Goal: Task Accomplishment & Management: Manage account settings

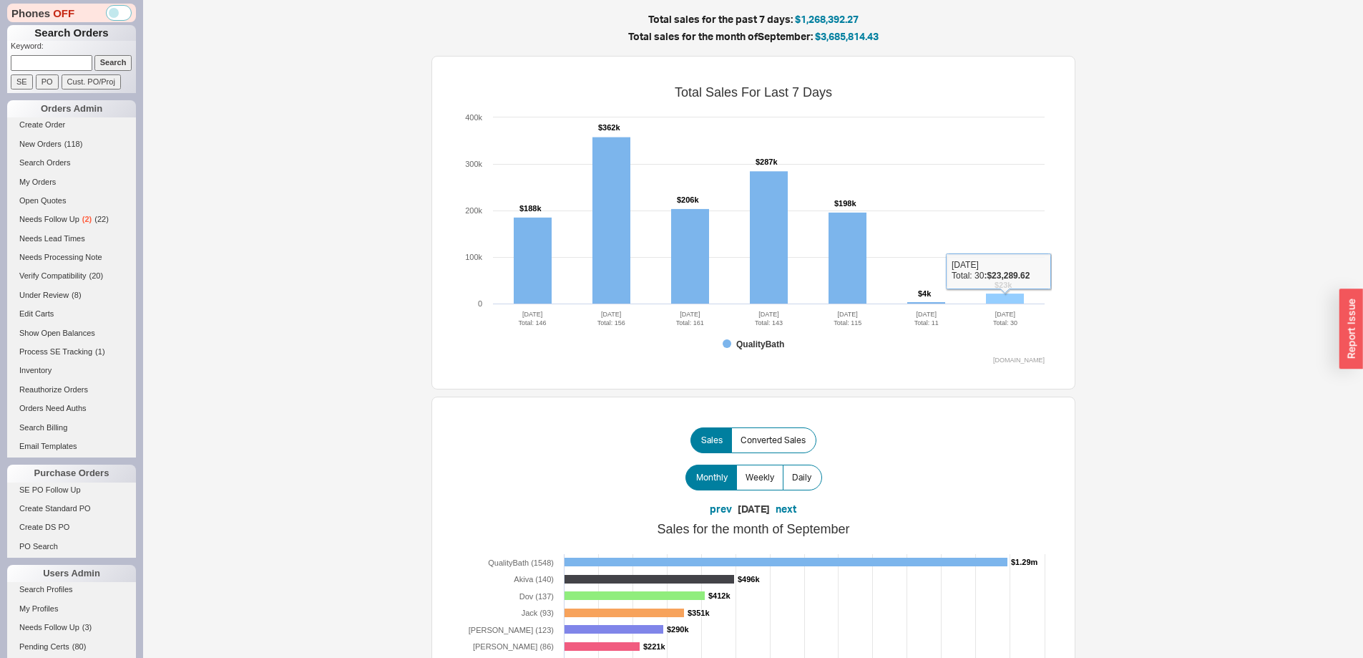
click at [1017, 298] on rect at bounding box center [1005, 298] width 38 height 11
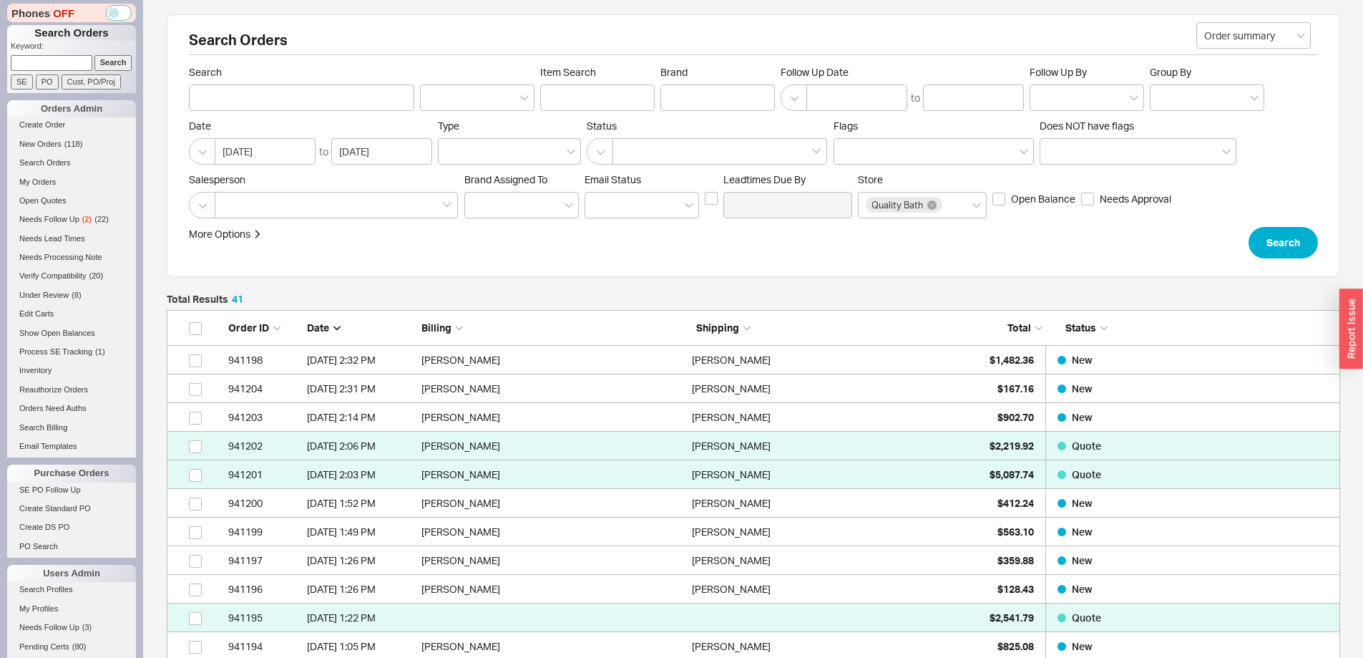
scroll to position [1227, 1163]
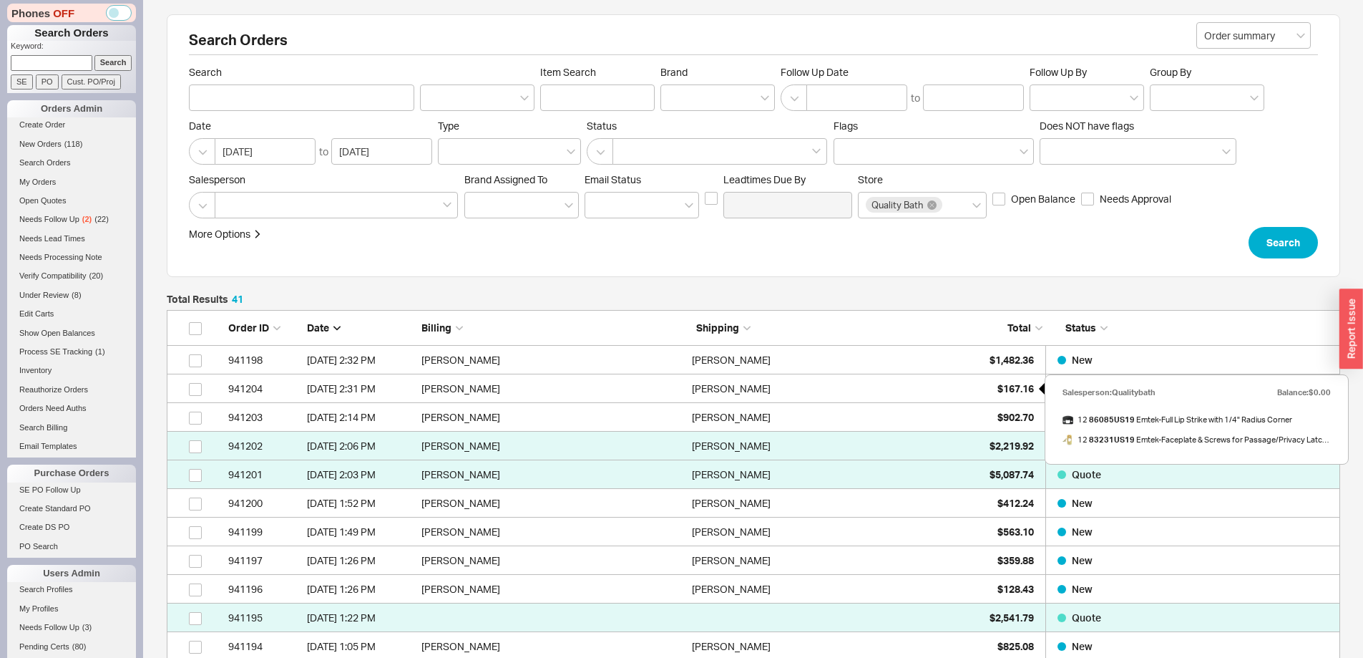
click at [992, 390] on div "$167.16" at bounding box center [998, 388] width 72 height 29
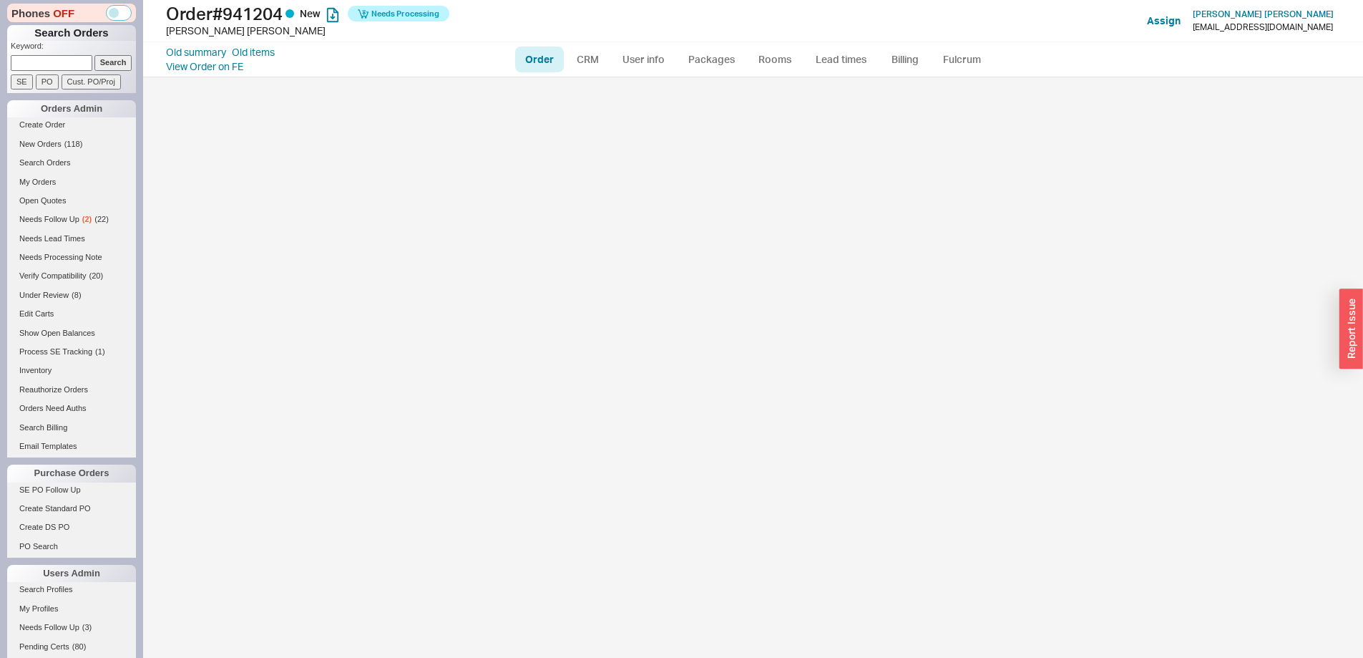
select select "LOW"
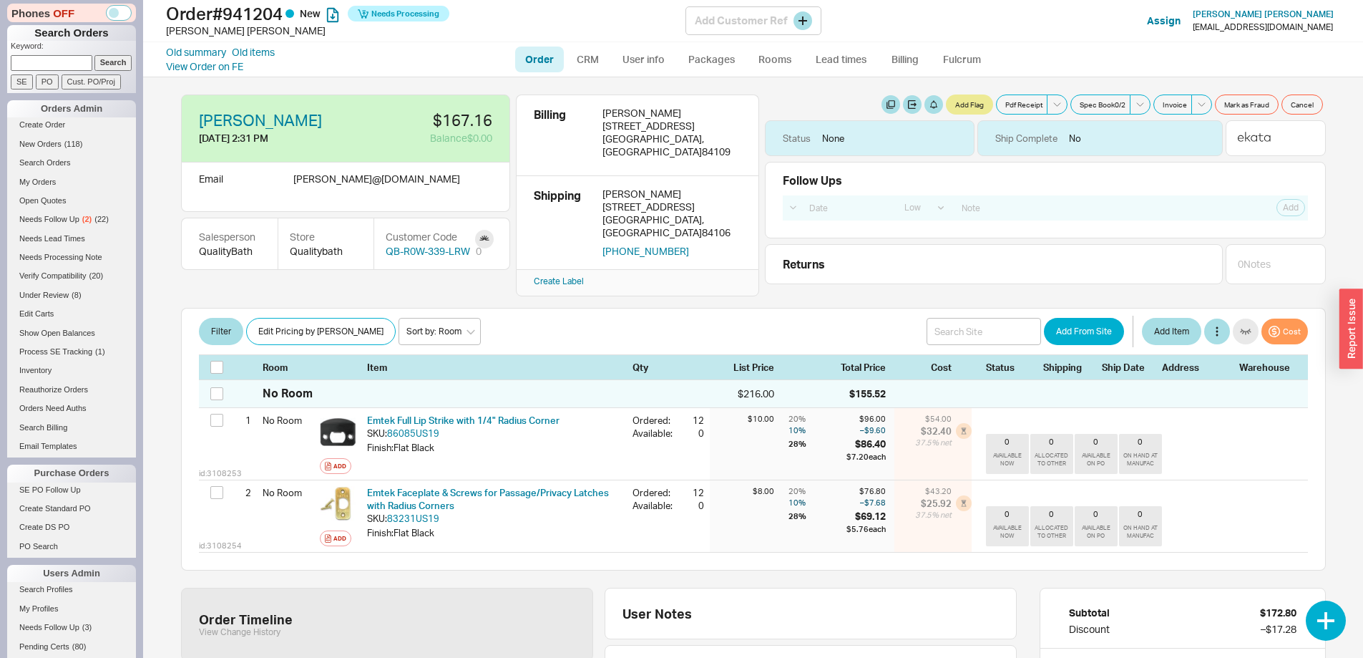
click at [1279, 31] on div "[EMAIL_ADDRESS][DOMAIN_NAME]" at bounding box center [1263, 27] width 140 height 10
drag, startPoint x: 1279, startPoint y: 31, endPoint x: 1327, endPoint y: 31, distance: 47.9
click at [1327, 31] on div "[EMAIL_ADDRESS][DOMAIN_NAME]" at bounding box center [1263, 27] width 140 height 10
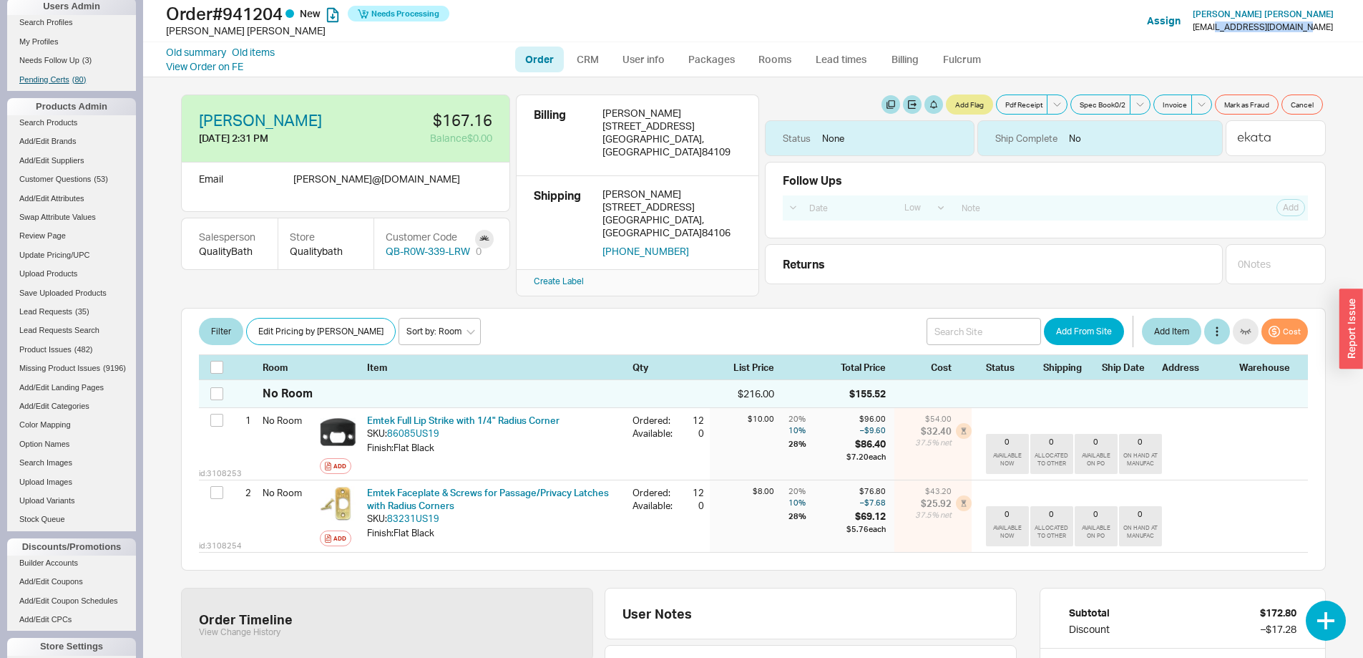
scroll to position [572, 0]
click at [70, 306] on span "Lead Requests" at bounding box center [45, 305] width 53 height 9
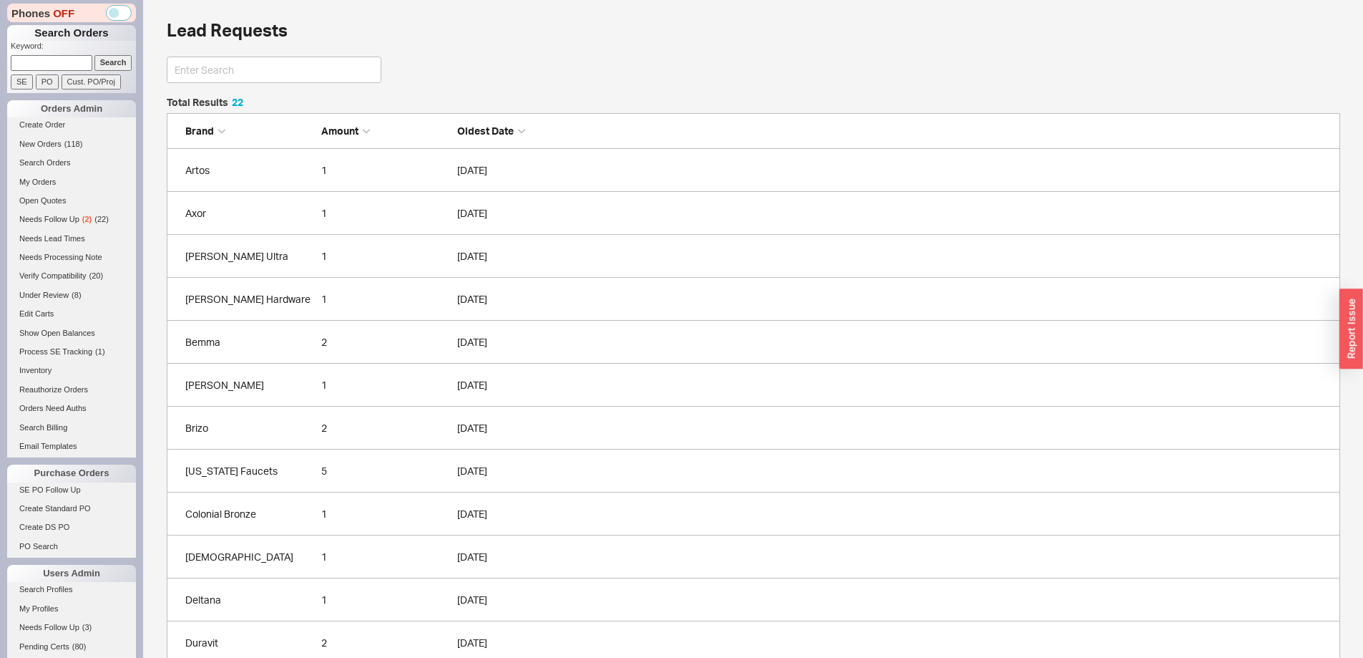
scroll to position [985, 1163]
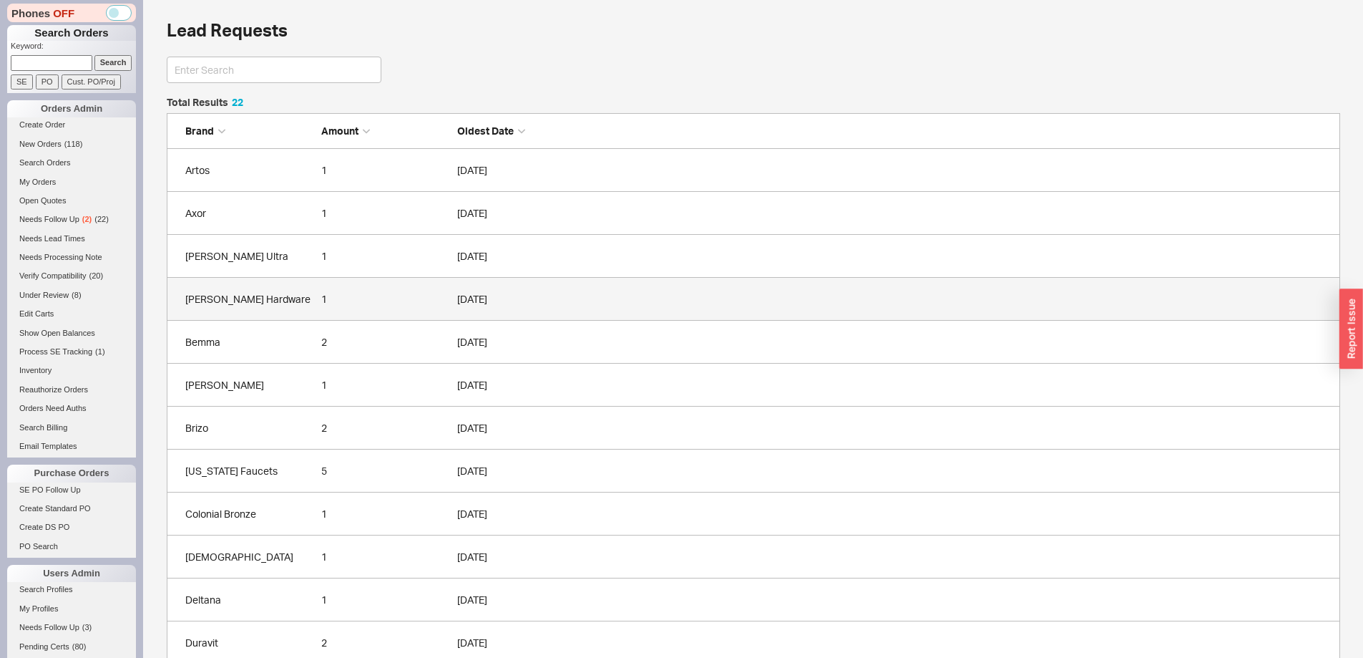
click at [323, 297] on div "1" at bounding box center [385, 299] width 129 height 14
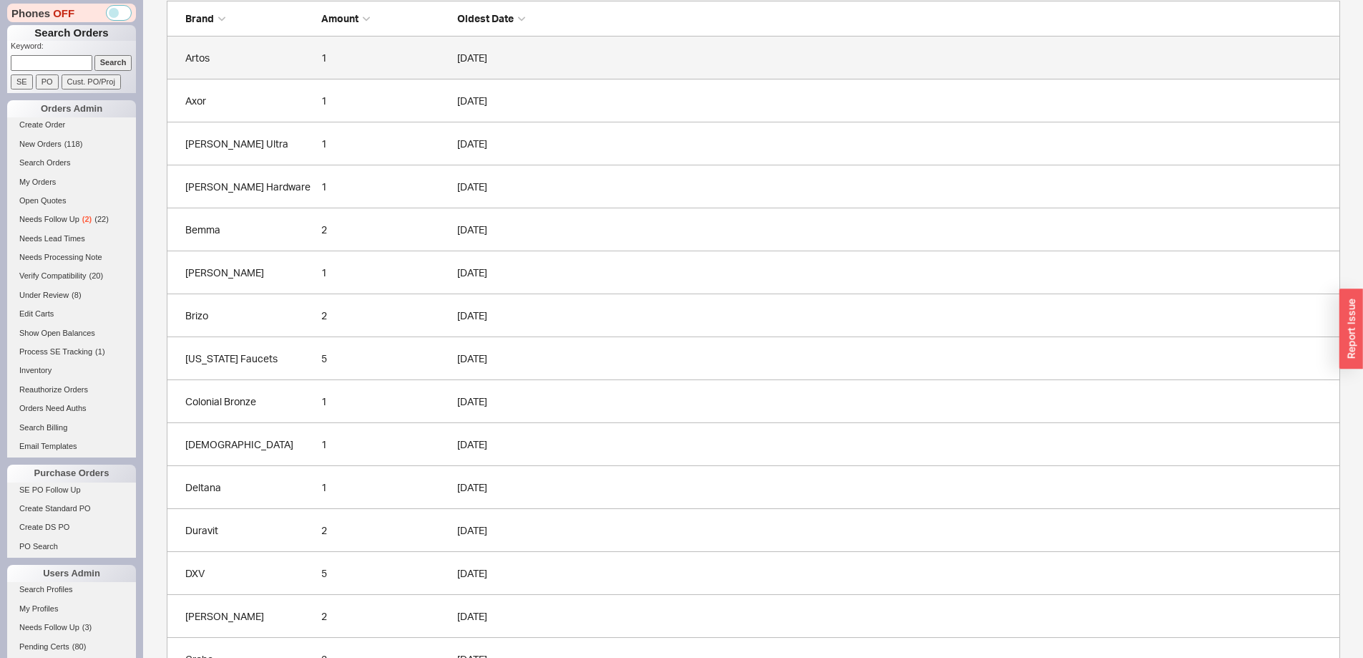
scroll to position [143, 0]
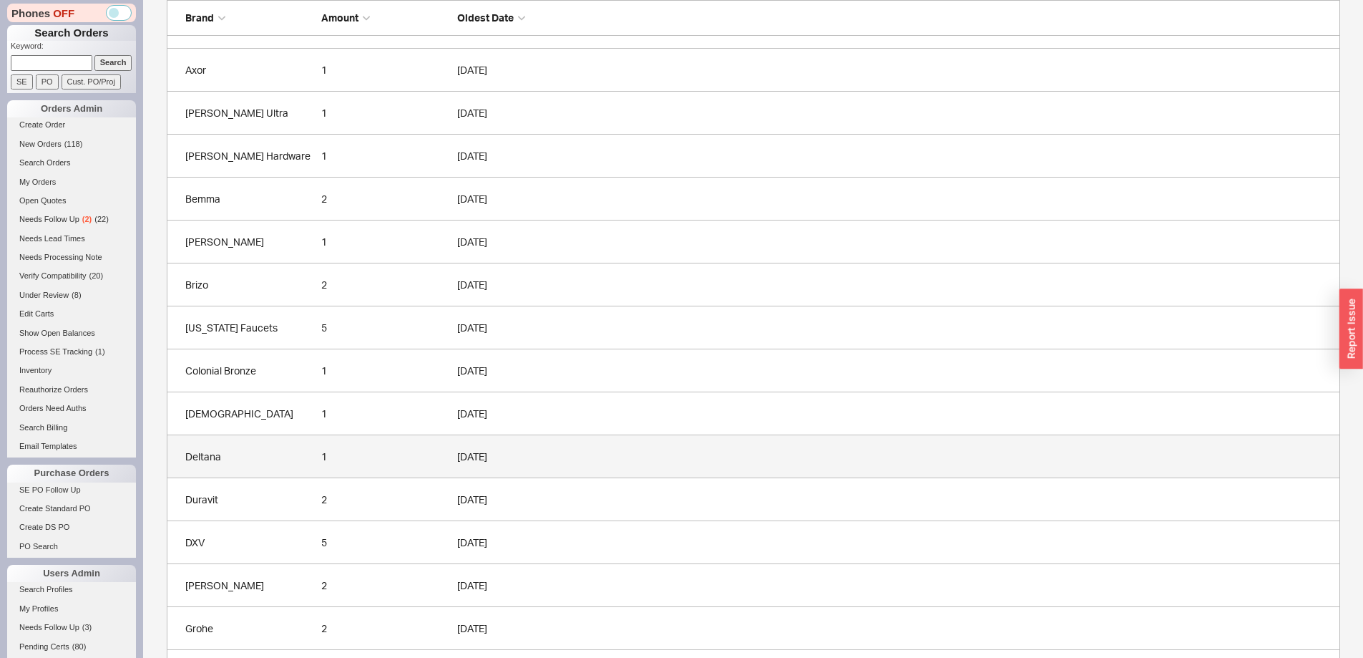
click at [432, 454] on div "1" at bounding box center [385, 456] width 129 height 14
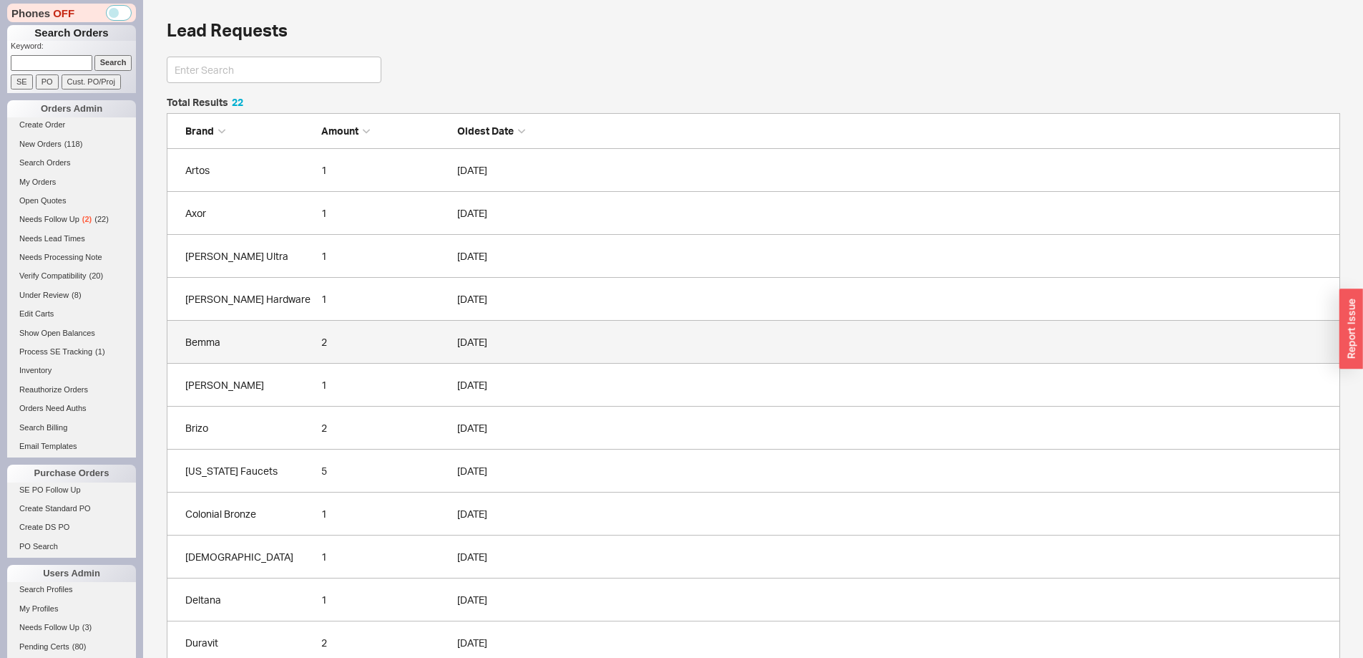
scroll to position [985, 1163]
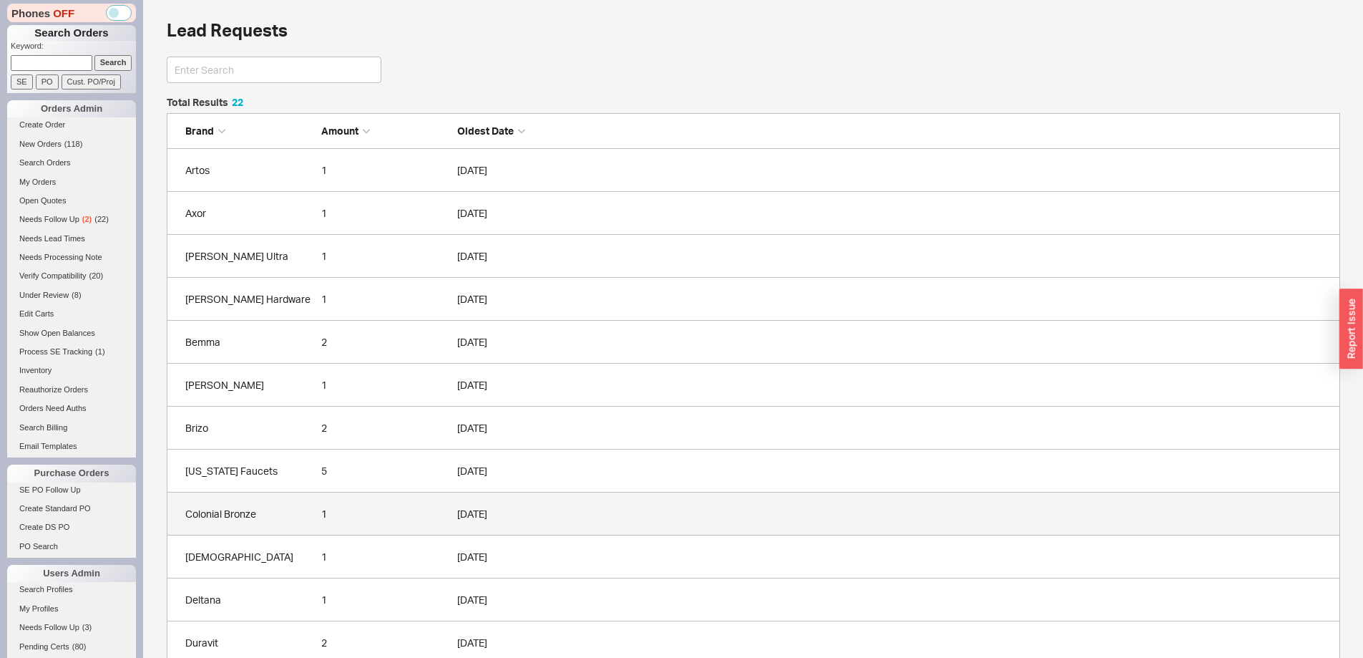
click at [392, 495] on link "Colonial Bronze 1 [DATE]" at bounding box center [754, 513] width 1174 height 43
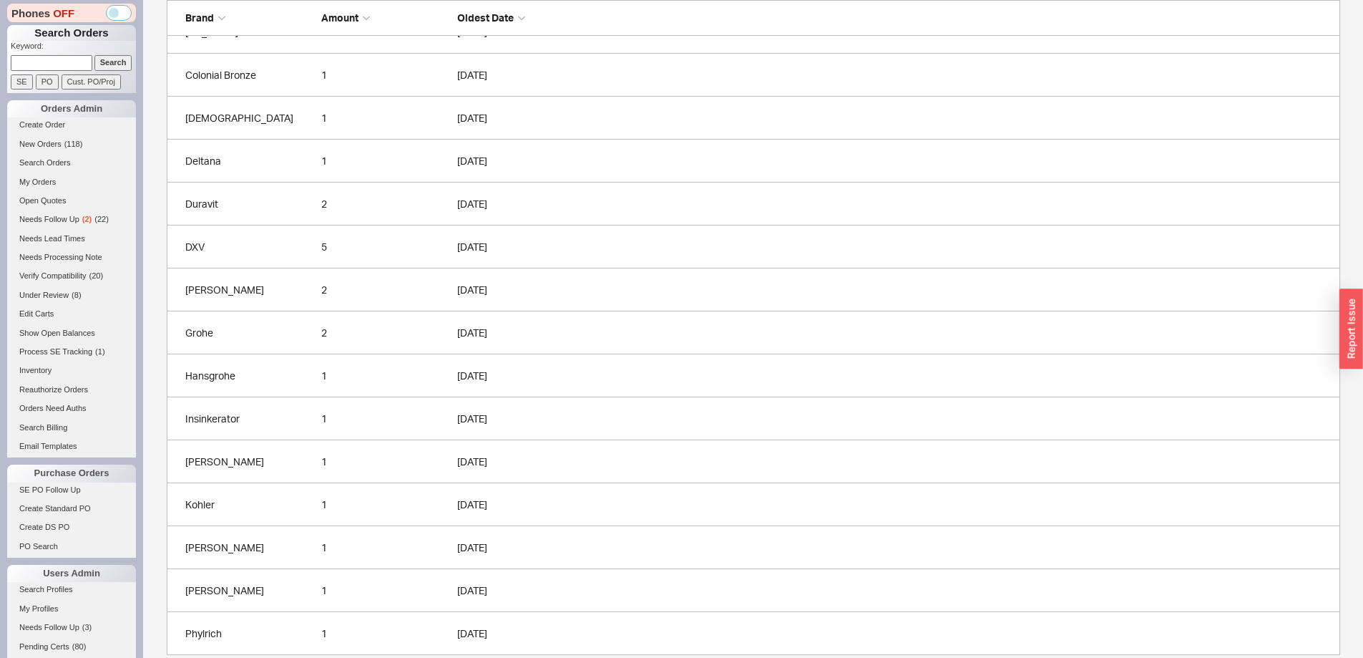
scroll to position [450, 0]
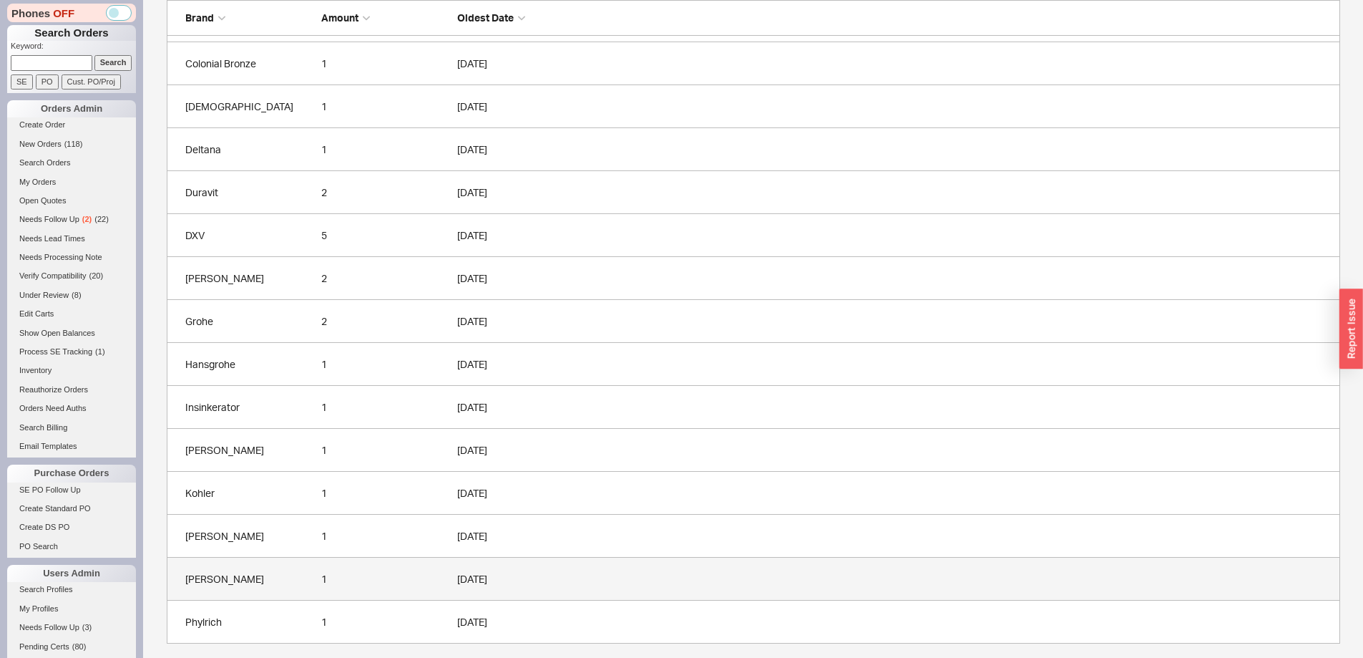
click at [401, 589] on link "[PERSON_NAME] 1 [DATE]" at bounding box center [754, 578] width 1174 height 43
